Goal: Task Accomplishment & Management: Manage account settings

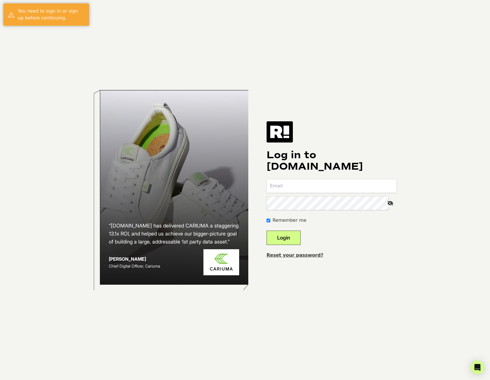
click at [317, 180] on input "email" at bounding box center [332, 186] width 130 height 14
type input "[EMAIL_ADDRESS][DOMAIN_NAME]"
click at [302, 255] on link "Reset your password?" at bounding box center [295, 254] width 57 height 5
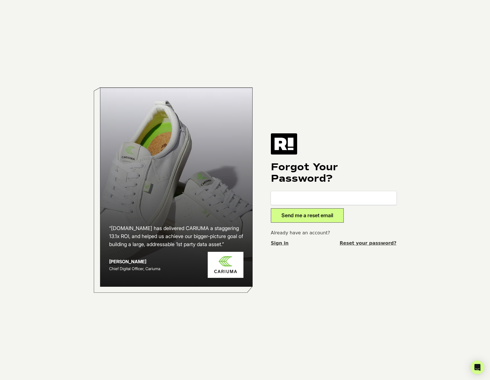
click at [303, 192] on input "email" at bounding box center [334, 198] width 126 height 14
type input "[EMAIL_ADDRESS][DOMAIN_NAME]"
click at [310, 216] on button "Send me a reset email" at bounding box center [307, 215] width 73 height 14
click at [328, 202] on input "email" at bounding box center [334, 198] width 126 height 14
type input "[EMAIL_ADDRESS][DOMAIN_NAME]"
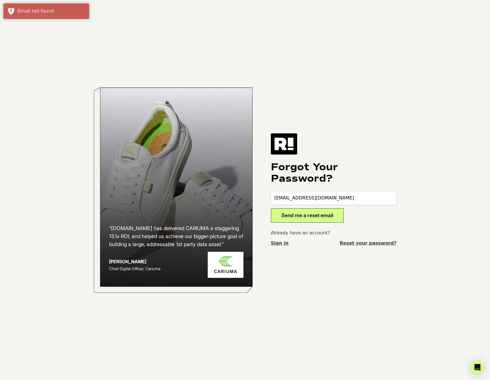
click at [329, 217] on button "Send me a reset email" at bounding box center [307, 215] width 73 height 14
